Goal: Task Accomplishment & Management: Manage account settings

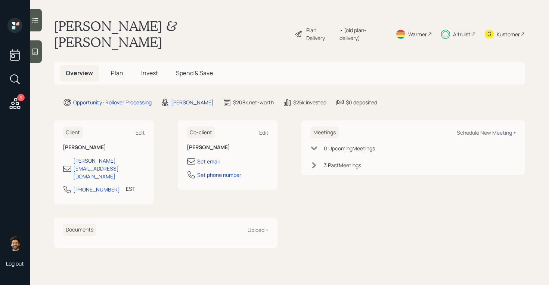
click at [116, 69] on span "Plan" at bounding box center [117, 73] width 12 height 8
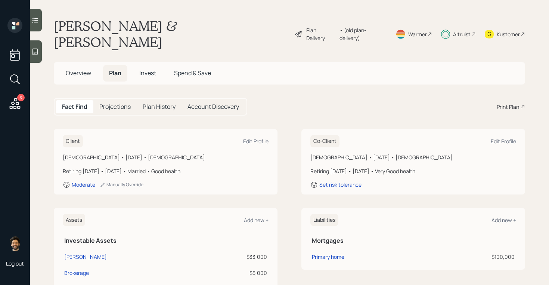
click at [140, 69] on span "Invest" at bounding box center [147, 73] width 17 height 8
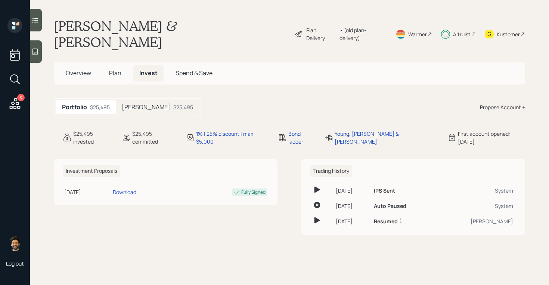
click at [136, 100] on div "[PERSON_NAME] $25,495" at bounding box center [157, 107] width 83 height 14
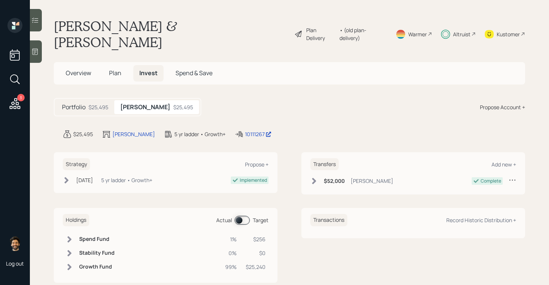
click at [118, 69] on span "Plan" at bounding box center [115, 73] width 12 height 8
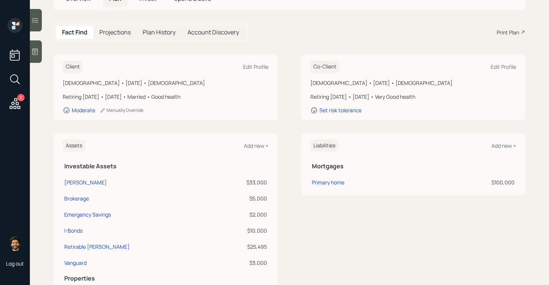
scroll to position [71, 0]
